Goal: Book appointment/travel/reservation

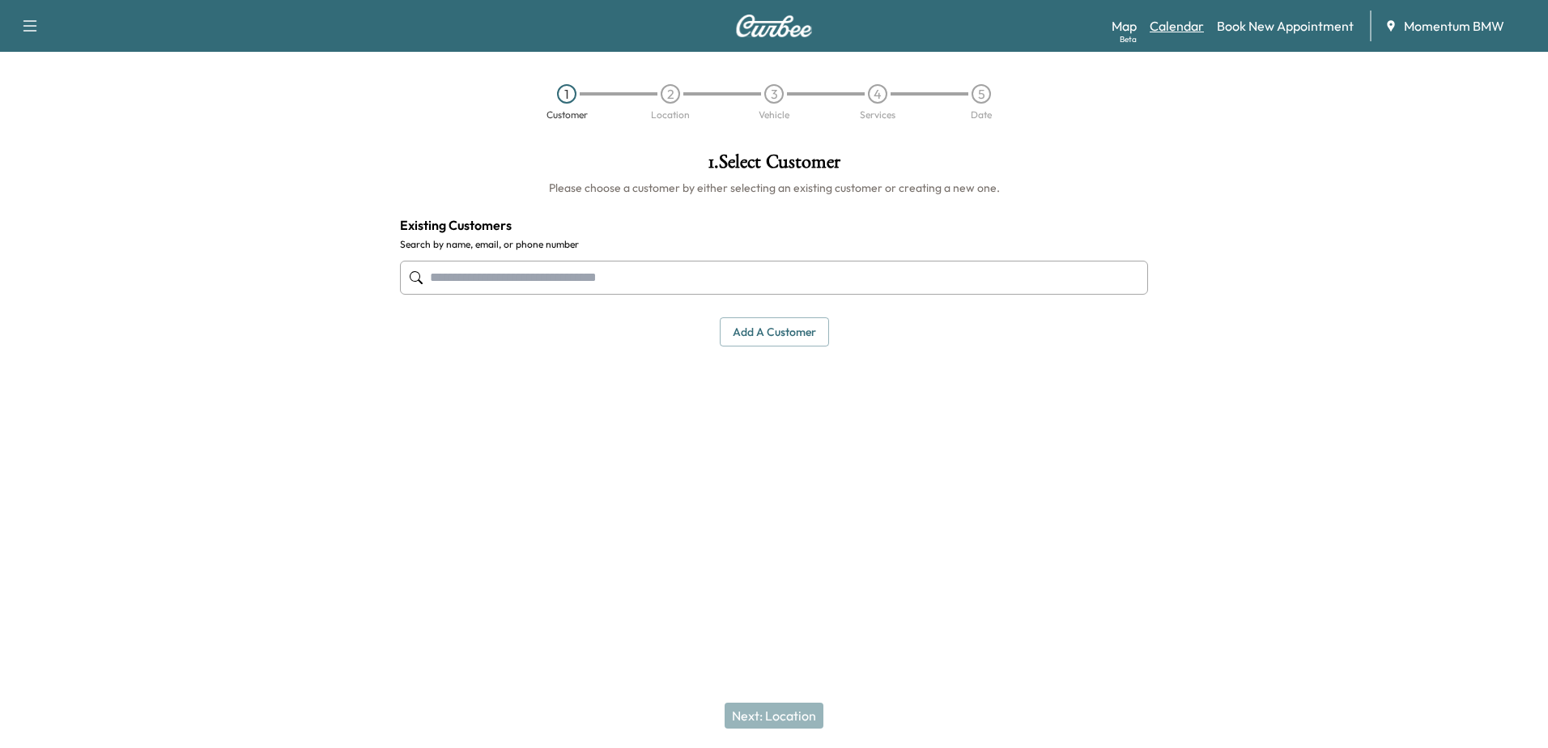
click at [1180, 27] on link "Calendar" at bounding box center [1177, 25] width 54 height 19
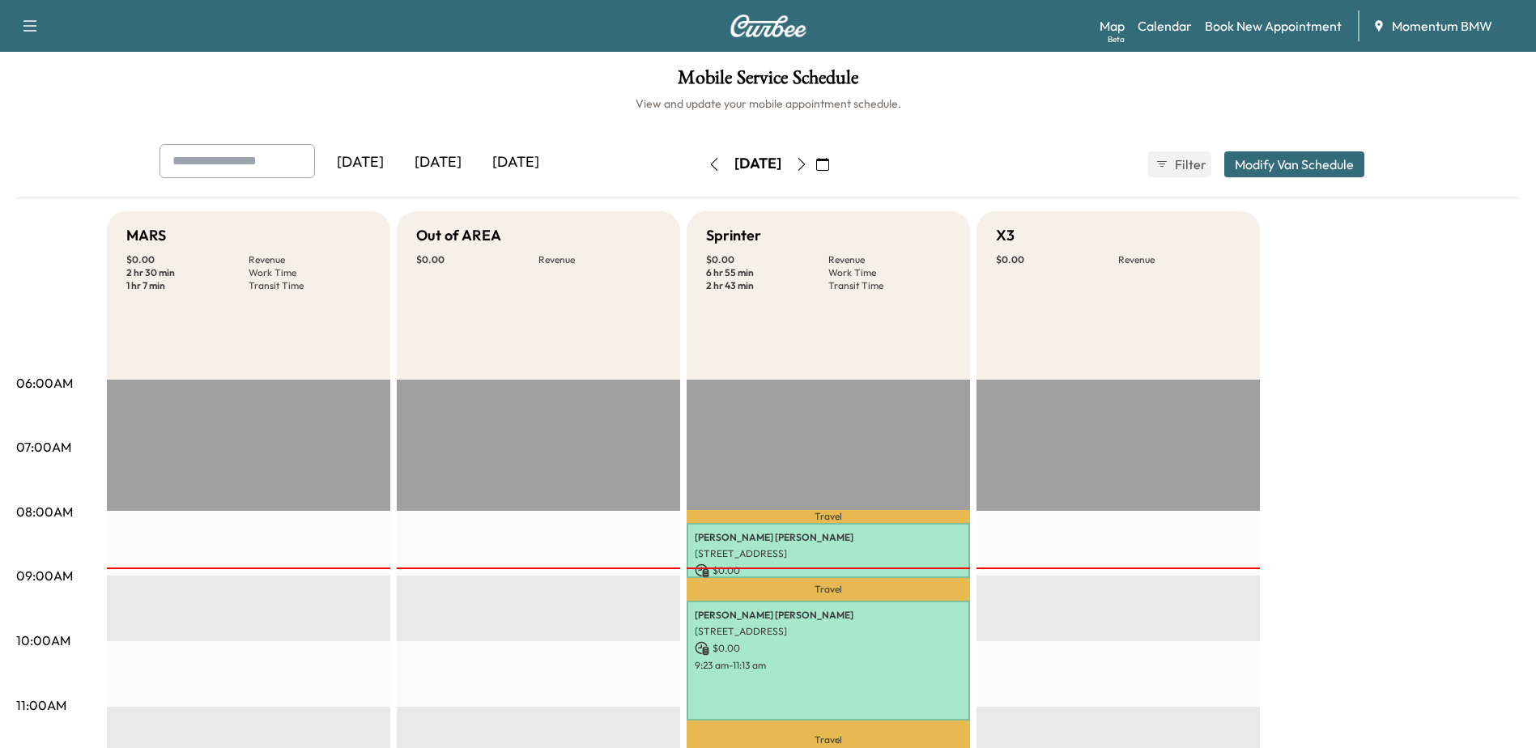
click at [808, 163] on icon "button" at bounding box center [801, 164] width 13 height 13
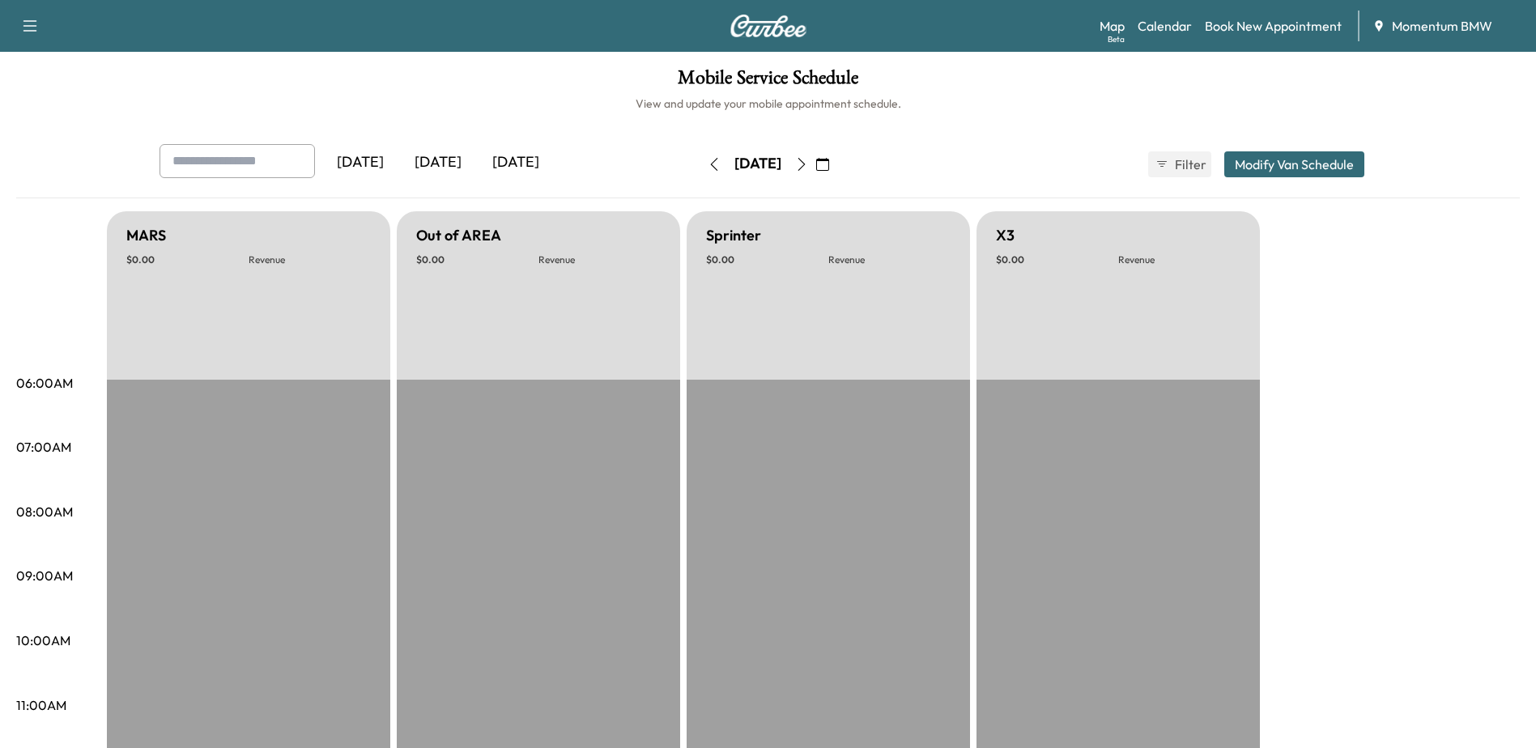
click at [805, 163] on icon "button" at bounding box center [801, 164] width 7 height 13
click at [808, 163] on icon "button" at bounding box center [801, 164] width 13 height 13
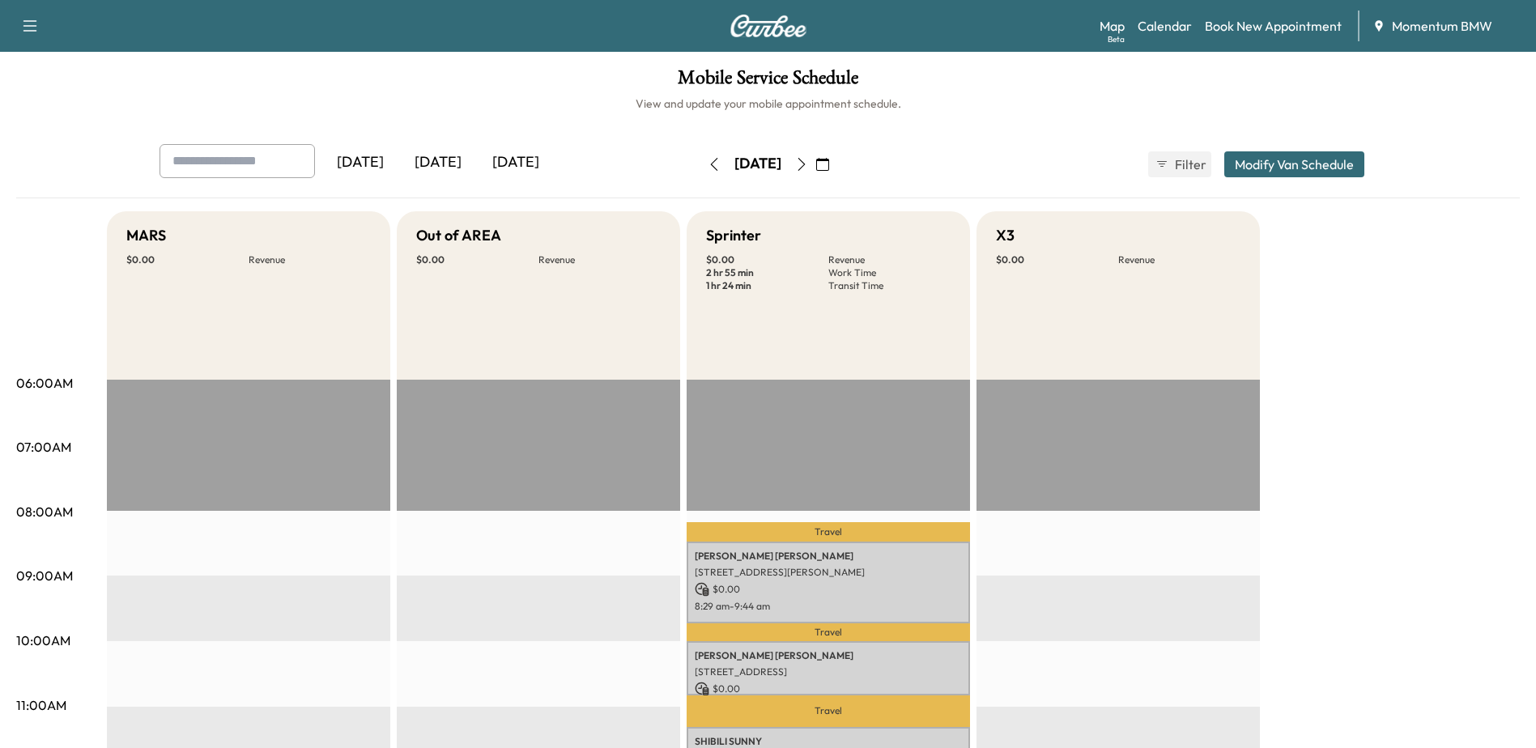
click at [808, 164] on icon "button" at bounding box center [801, 164] width 13 height 13
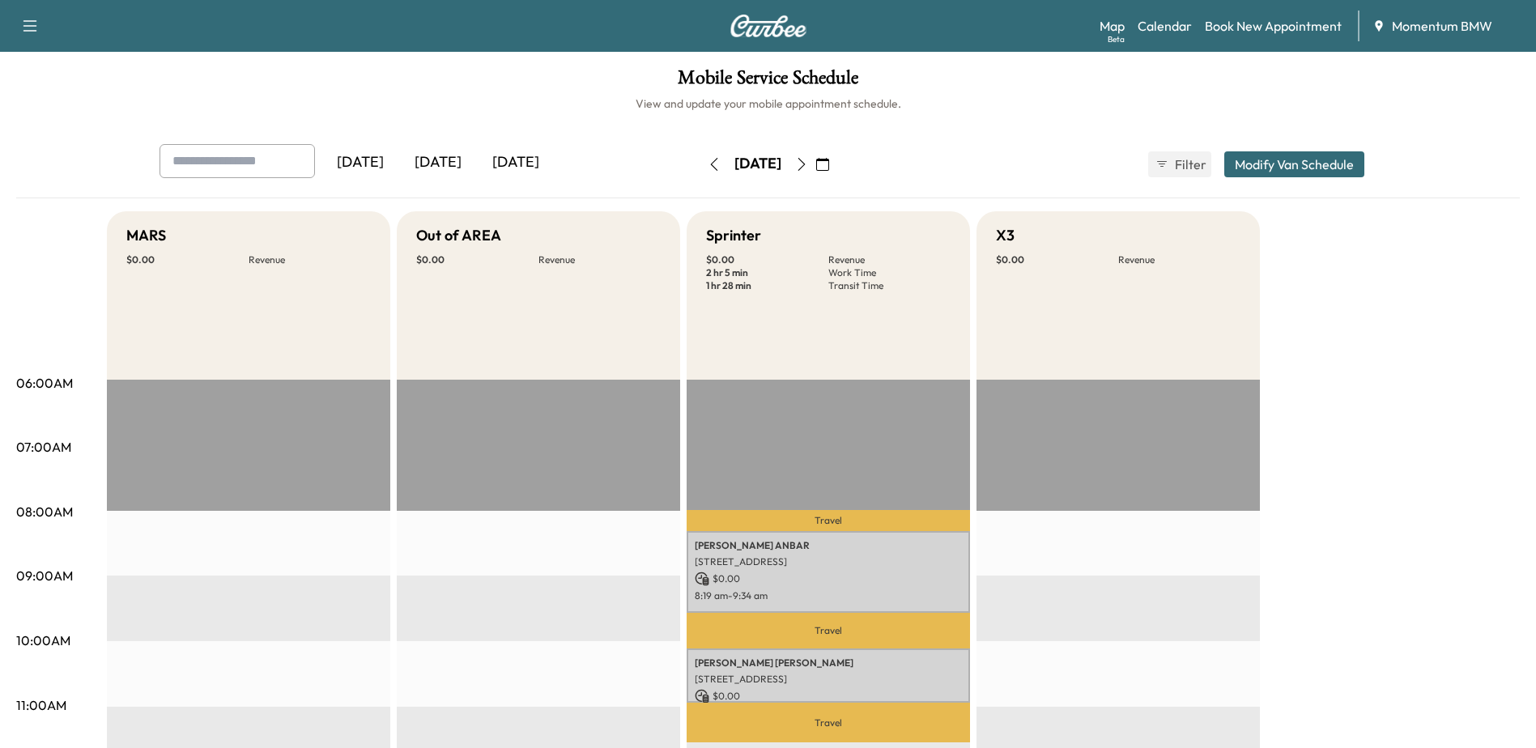
click at [808, 168] on icon "button" at bounding box center [801, 164] width 13 height 13
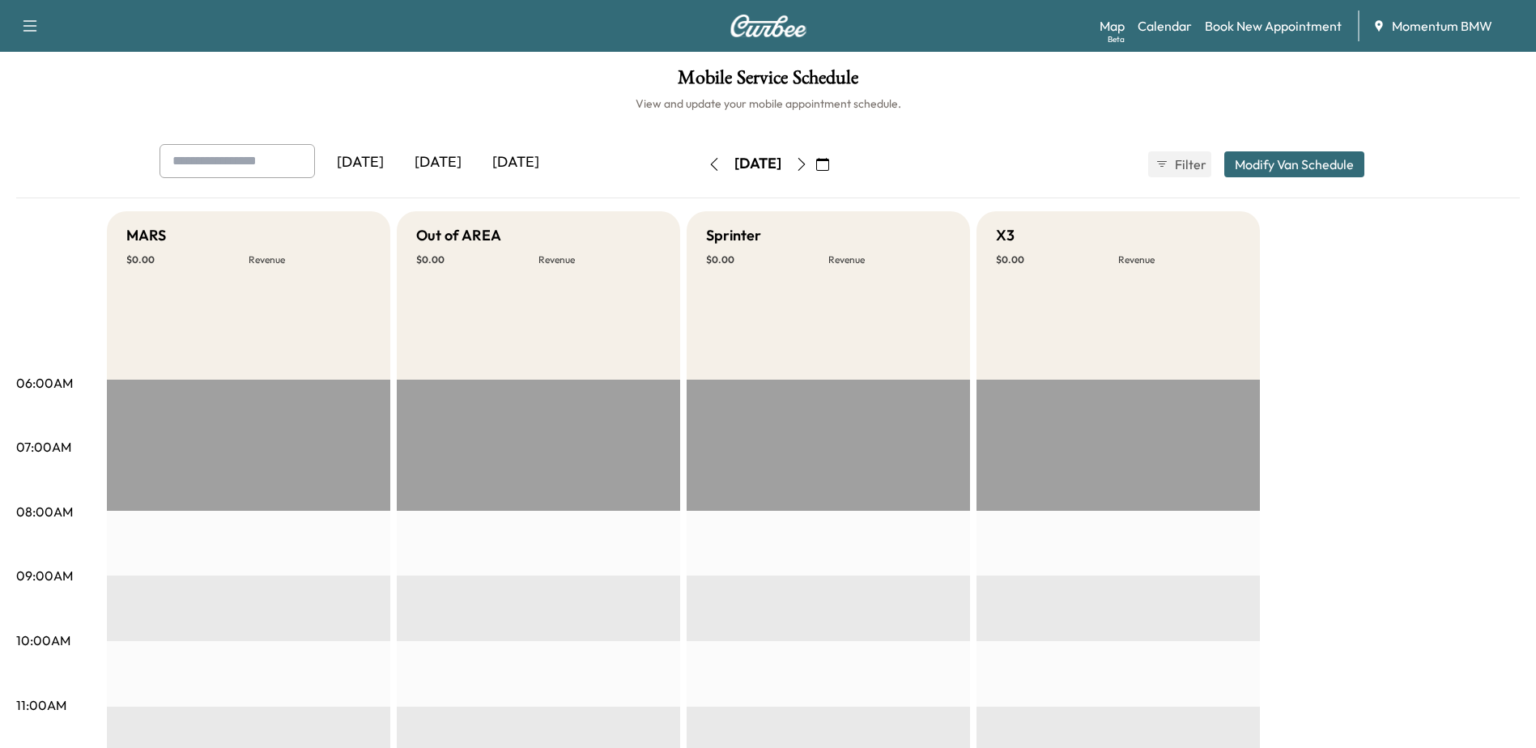
click at [808, 164] on icon "button" at bounding box center [801, 164] width 13 height 13
